Goal: Check status: Check status

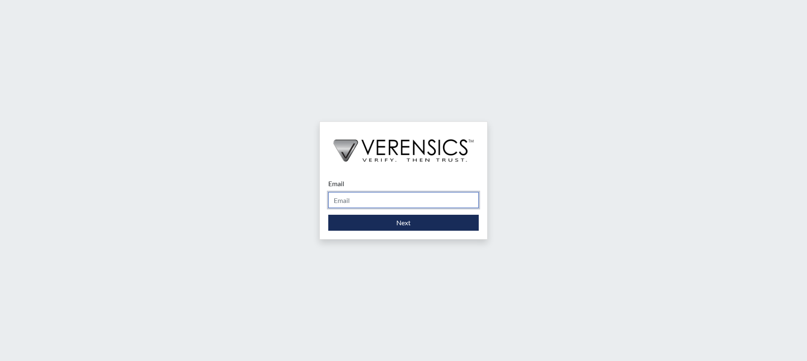
click at [356, 200] on input "Email" at bounding box center [403, 200] width 151 height 16
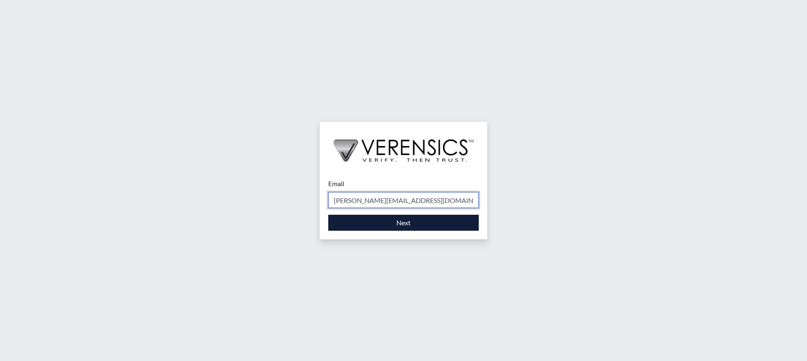
type input "[PERSON_NAME][EMAIL_ADDRESS][DOMAIN_NAME]"
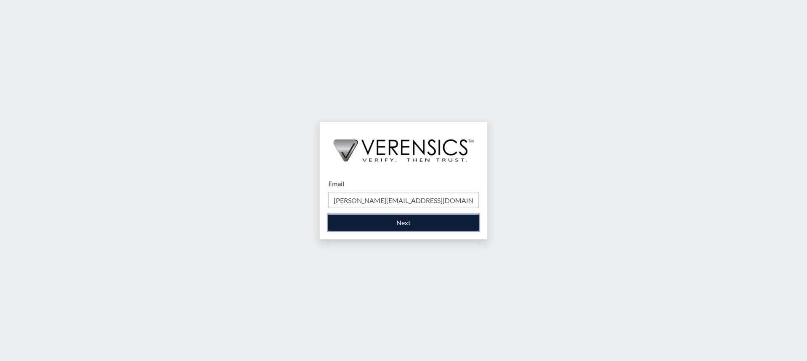
click at [407, 231] on button "Next" at bounding box center [403, 223] width 151 height 16
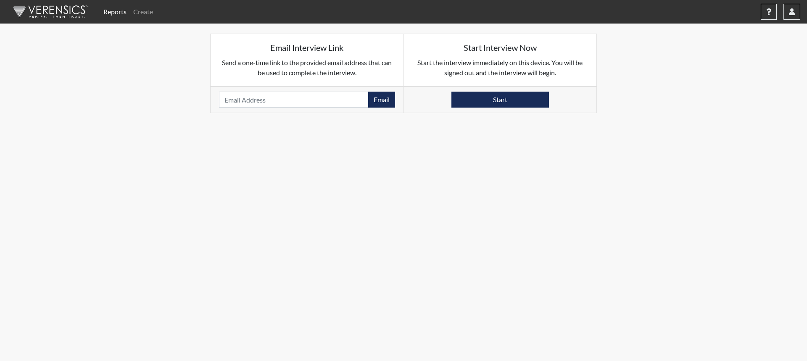
click at [113, 11] on link "Reports" at bounding box center [115, 11] width 30 height 17
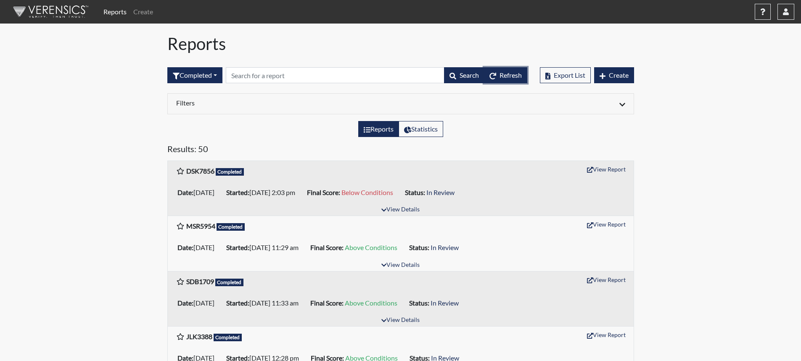
click at [508, 69] on button "Refresh" at bounding box center [505, 75] width 43 height 16
click at [503, 76] on span "Refresh" at bounding box center [510, 75] width 22 height 8
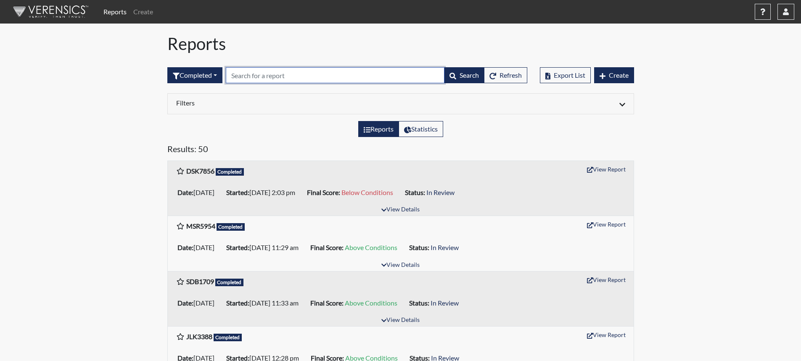
click at [241, 78] on input "text" at bounding box center [335, 75] width 219 height 16
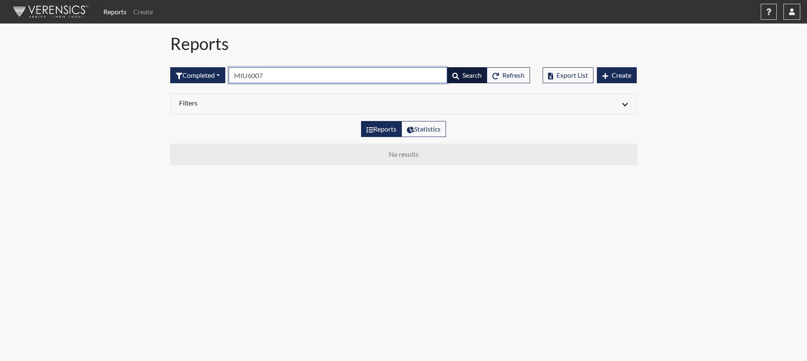
type input "MIU6007"
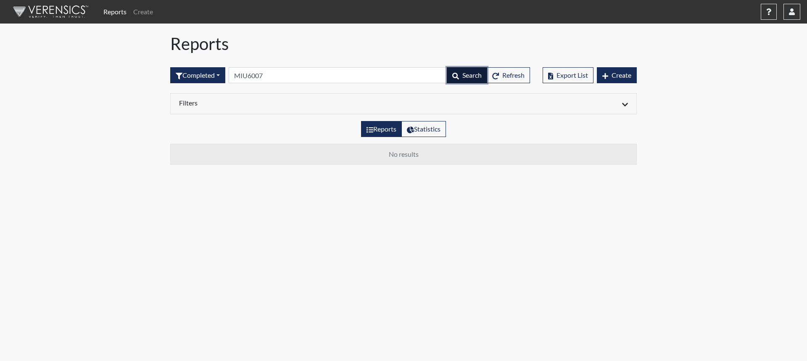
click at [470, 78] on span "Search" at bounding box center [471, 75] width 19 height 8
click at [379, 132] on label "Reports" at bounding box center [381, 129] width 41 height 16
click at [372, 129] on input "Reports" at bounding box center [369, 126] width 5 height 5
radio input "true"
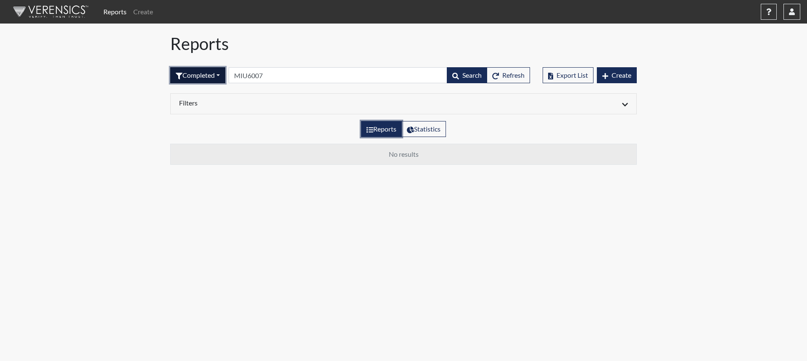
click at [217, 75] on button "Completed" at bounding box center [197, 75] width 55 height 16
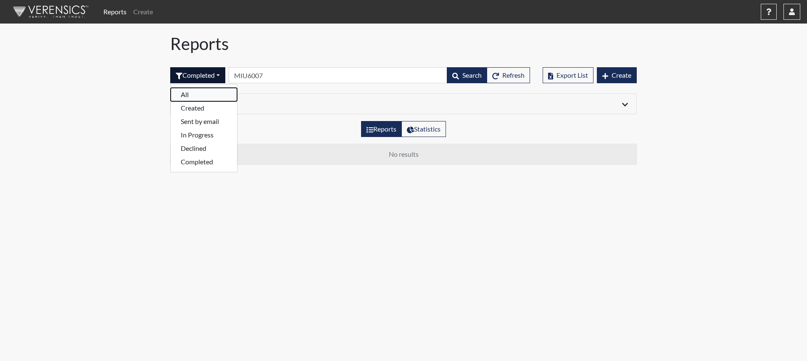
click at [204, 91] on button "All" at bounding box center [204, 94] width 66 height 13
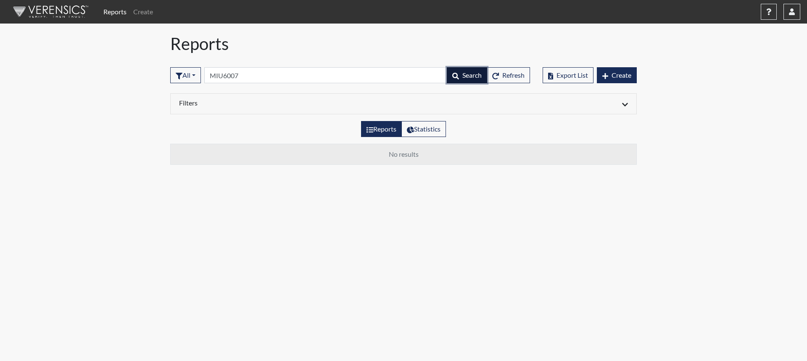
click at [471, 77] on span "Search" at bounding box center [471, 75] width 19 height 8
click at [509, 77] on span "Refresh" at bounding box center [513, 75] width 22 height 8
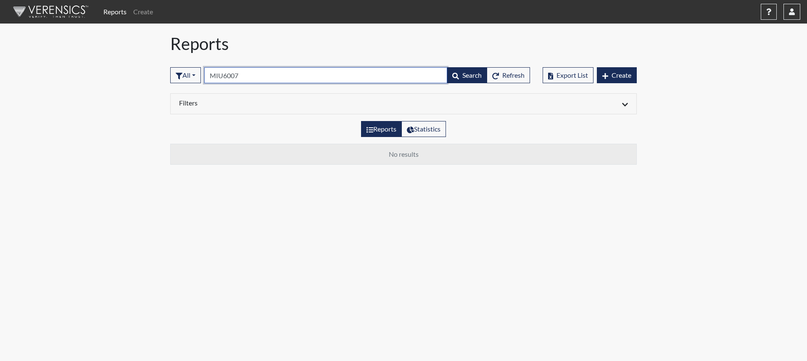
click at [226, 77] on input "MIU6007" at bounding box center [325, 75] width 243 height 16
type input "miu6007"
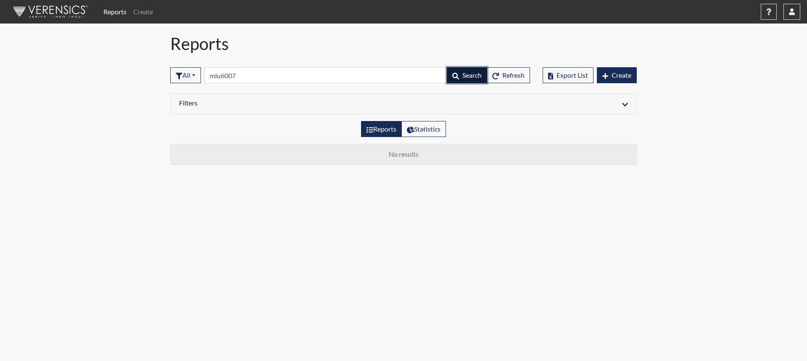
click at [475, 75] on span "Search" at bounding box center [471, 75] width 19 height 8
click at [368, 134] on label "Reports" at bounding box center [381, 129] width 41 height 16
click at [368, 129] on input "Reports" at bounding box center [369, 126] width 5 height 5
click at [619, 103] on div at bounding box center [519, 104] width 231 height 10
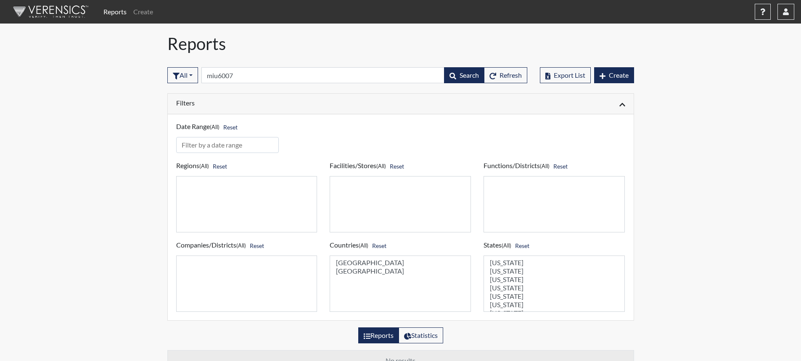
click at [612, 105] on div at bounding box center [516, 104] width 231 height 10
